Goal: Find specific page/section: Find specific page/section

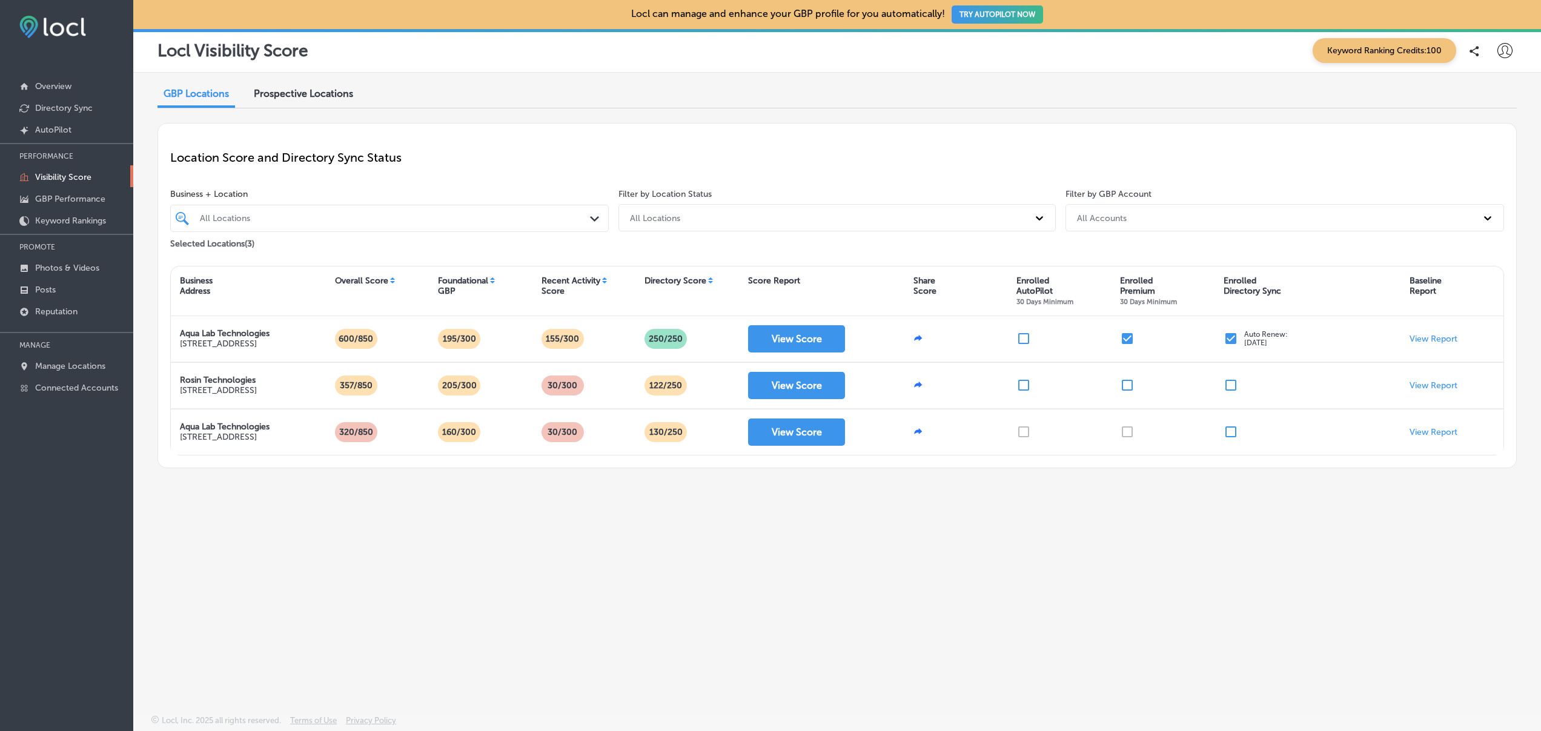
click at [305, 99] on span "Prospective Locations" at bounding box center [303, 94] width 99 height 12
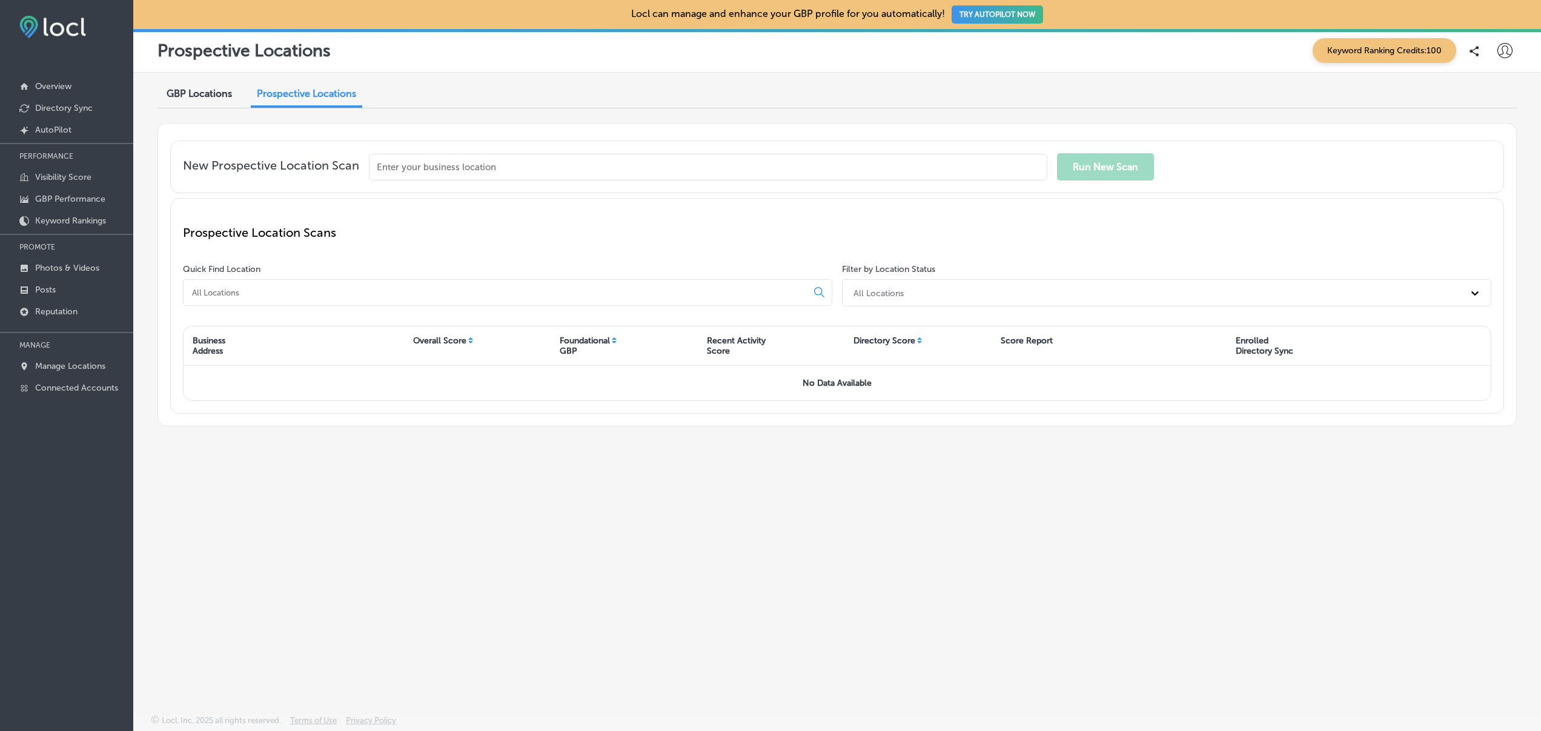
click at [200, 99] on span "GBP Locations" at bounding box center [199, 94] width 65 height 12
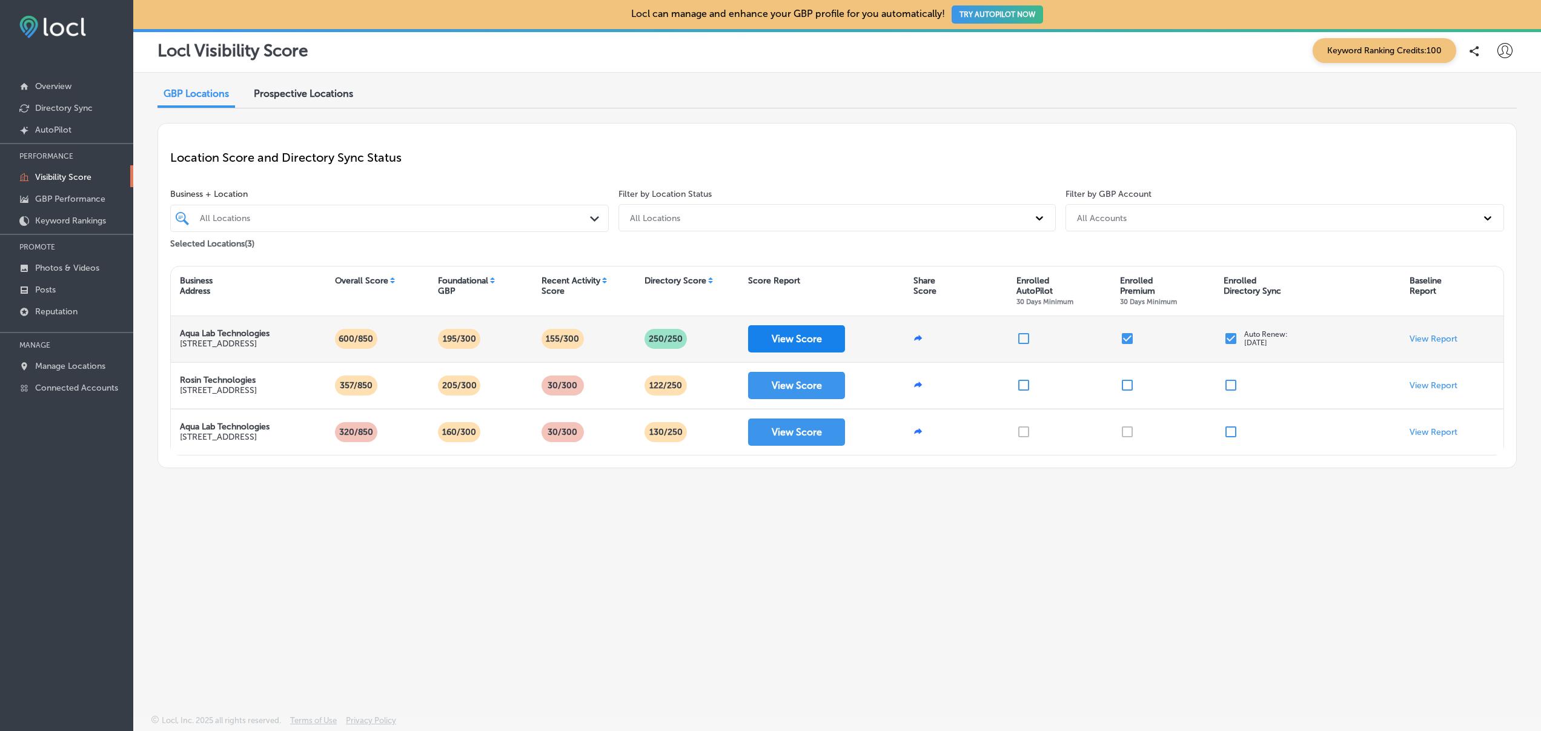
click at [789, 353] on button "View Score" at bounding box center [796, 338] width 97 height 27
